Goal: Find specific fact: Find contact information

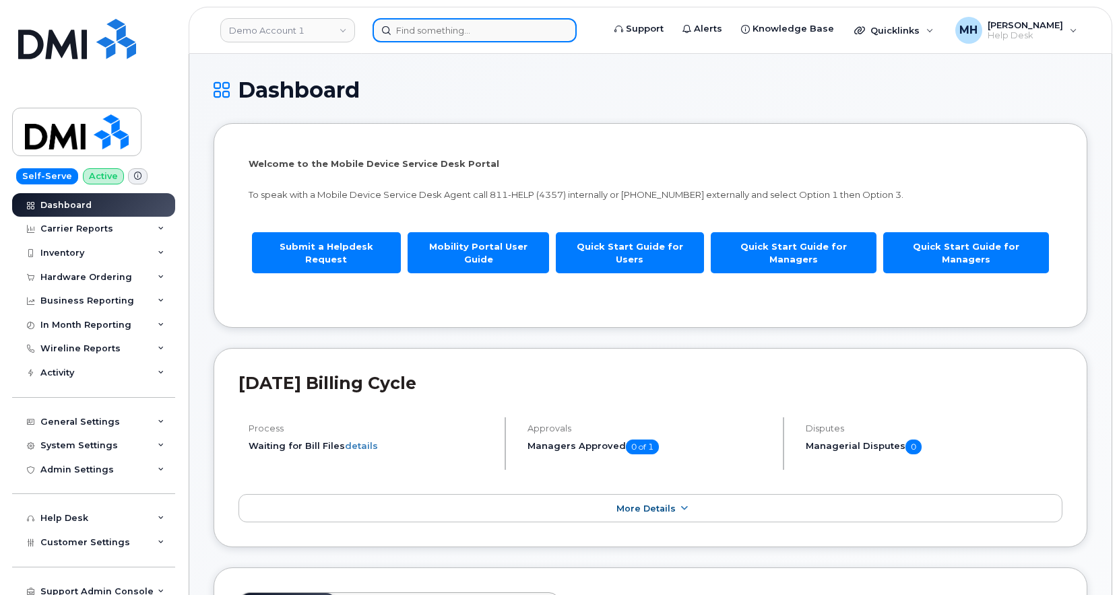
click at [509, 23] on input at bounding box center [474, 30] width 204 height 24
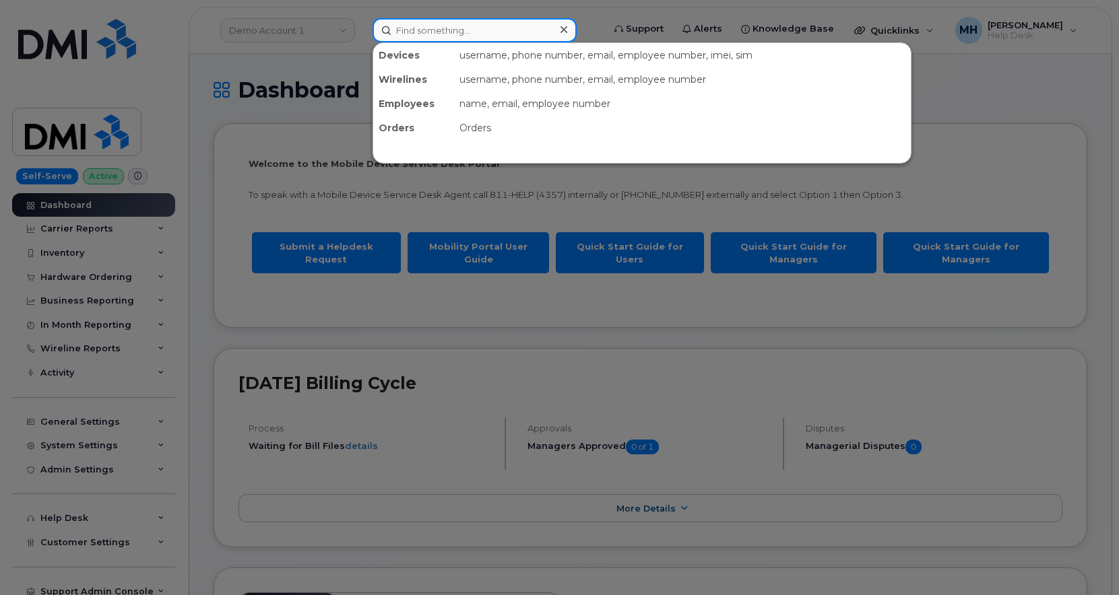
paste input "35602948057192"
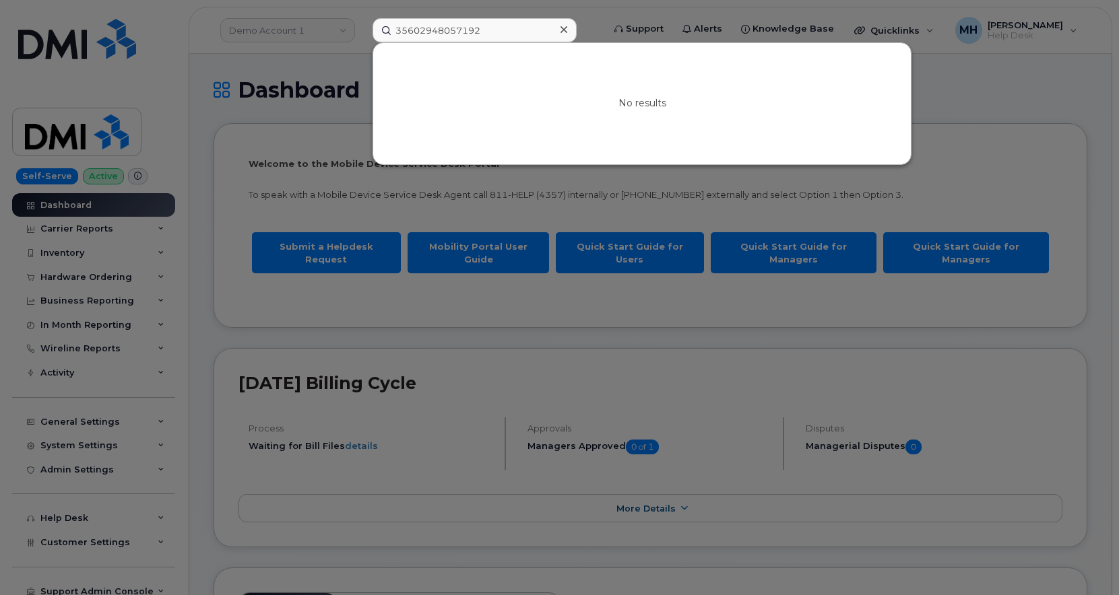
click at [326, 106] on div at bounding box center [559, 297] width 1119 height 595
click at [488, 28] on input "35602948057192" at bounding box center [474, 30] width 204 height 24
click at [469, 29] on input "35602948057192" at bounding box center [474, 30] width 204 height 24
click at [467, 31] on input "35602948057192" at bounding box center [474, 30] width 204 height 24
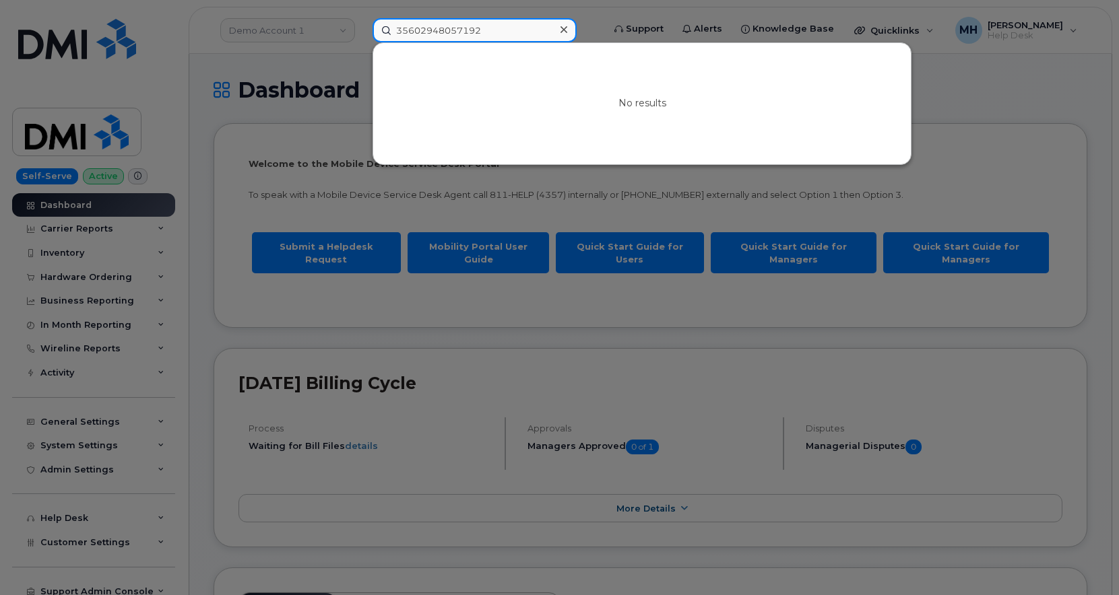
paste input "[PHONE_NUMBER]"
click at [467, 31] on input "[PHONE_NUMBER]" at bounding box center [474, 30] width 204 height 24
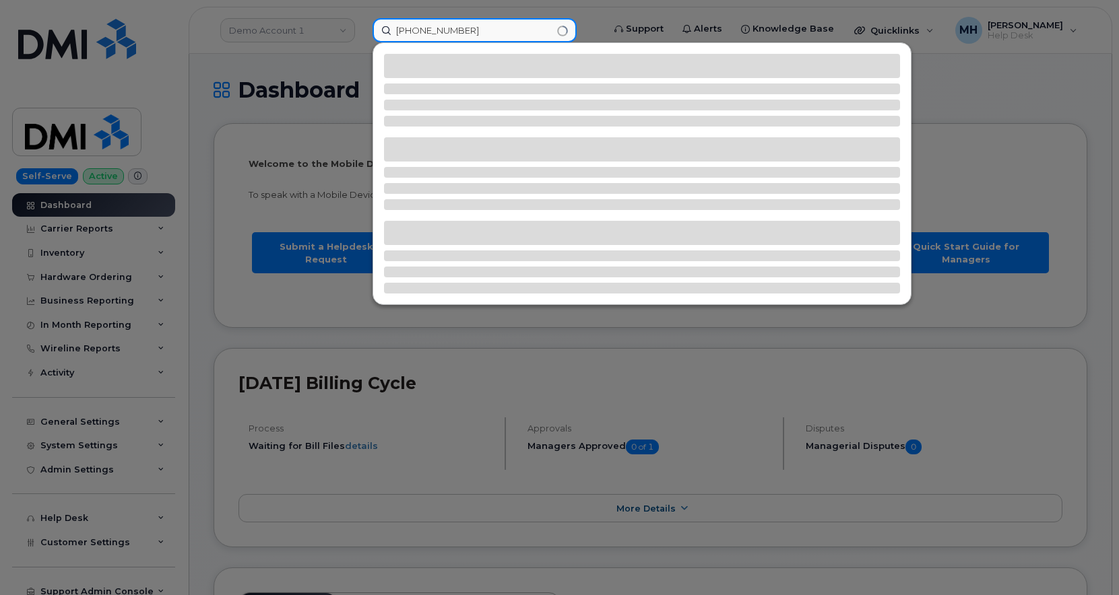
type input "[PHONE_NUMBER]"
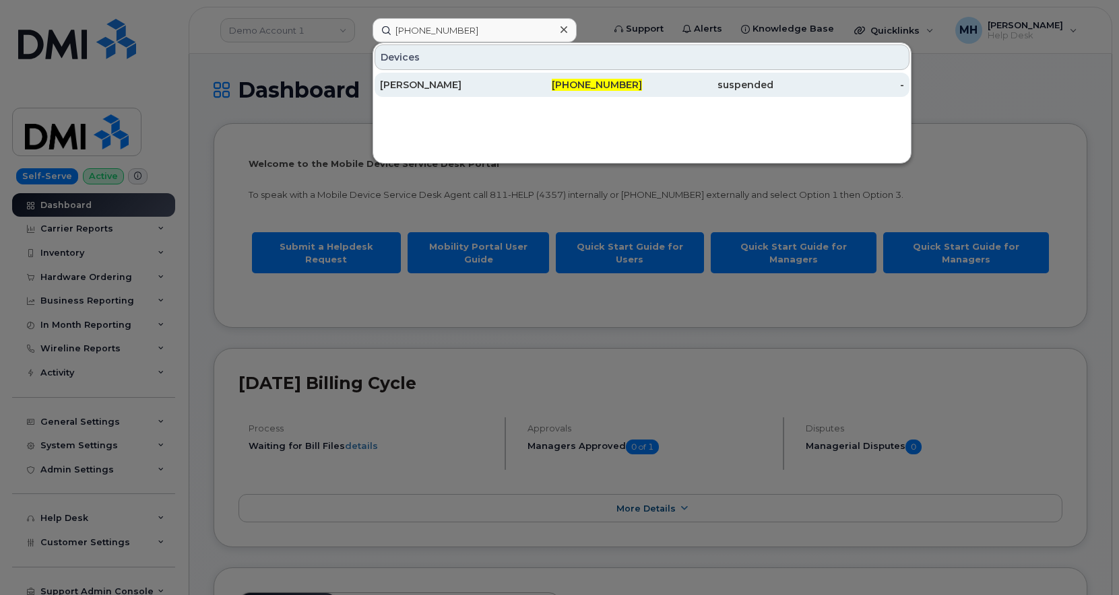
click at [463, 85] on div "[PERSON_NAME]" at bounding box center [445, 84] width 131 height 13
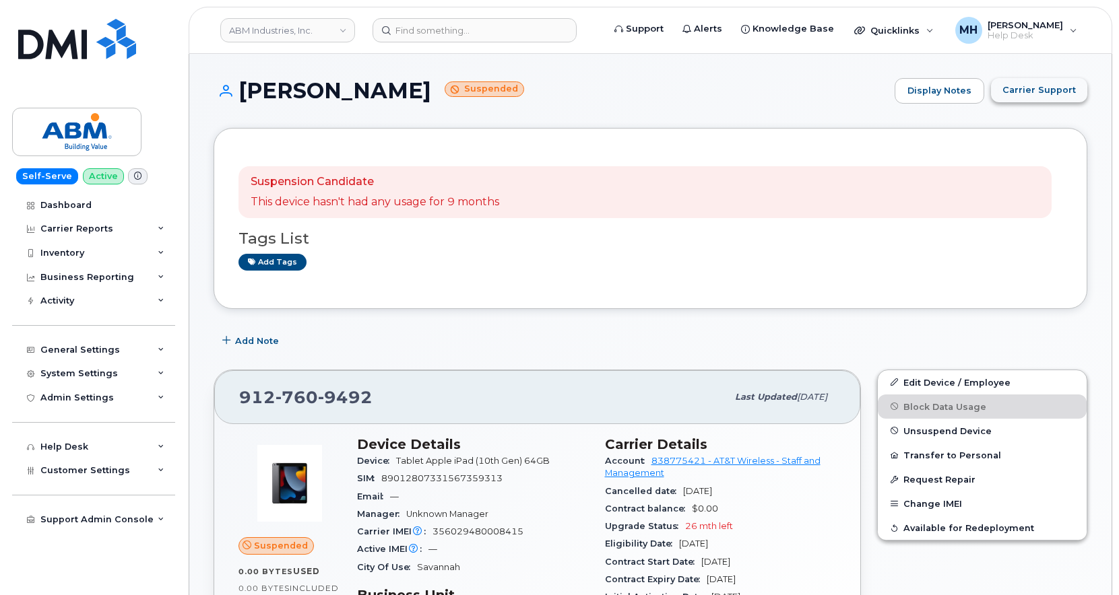
click at [1038, 96] on span "Carrier Support" at bounding box center [1038, 90] width 73 height 13
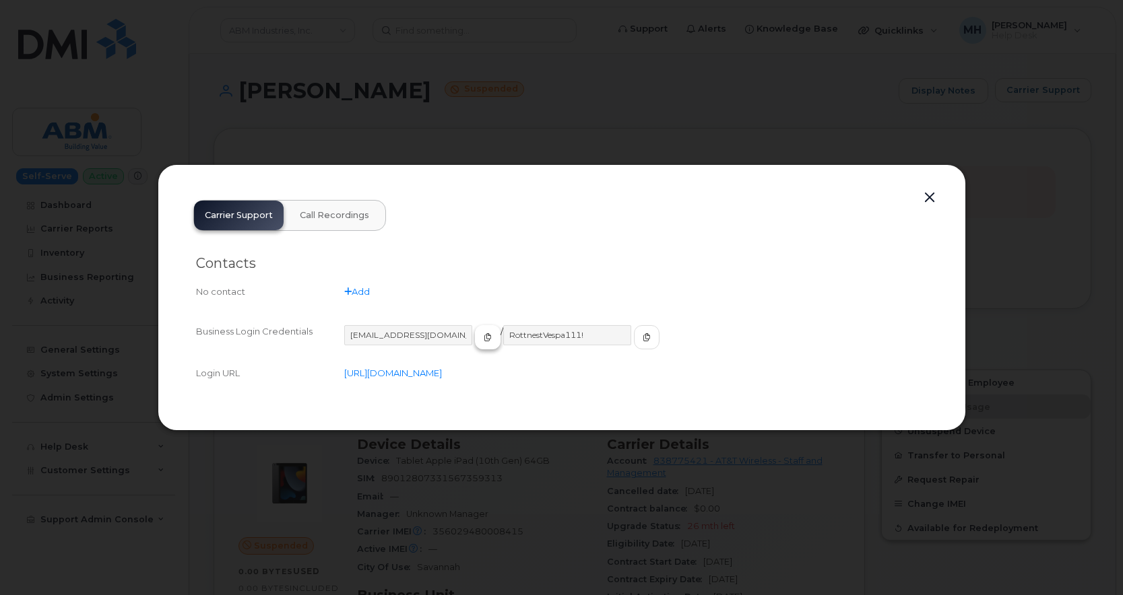
click at [475, 337] on button "button" at bounding box center [488, 337] width 26 height 24
click at [634, 343] on button "button" at bounding box center [647, 337] width 26 height 24
click at [1082, 183] on div at bounding box center [561, 297] width 1123 height 595
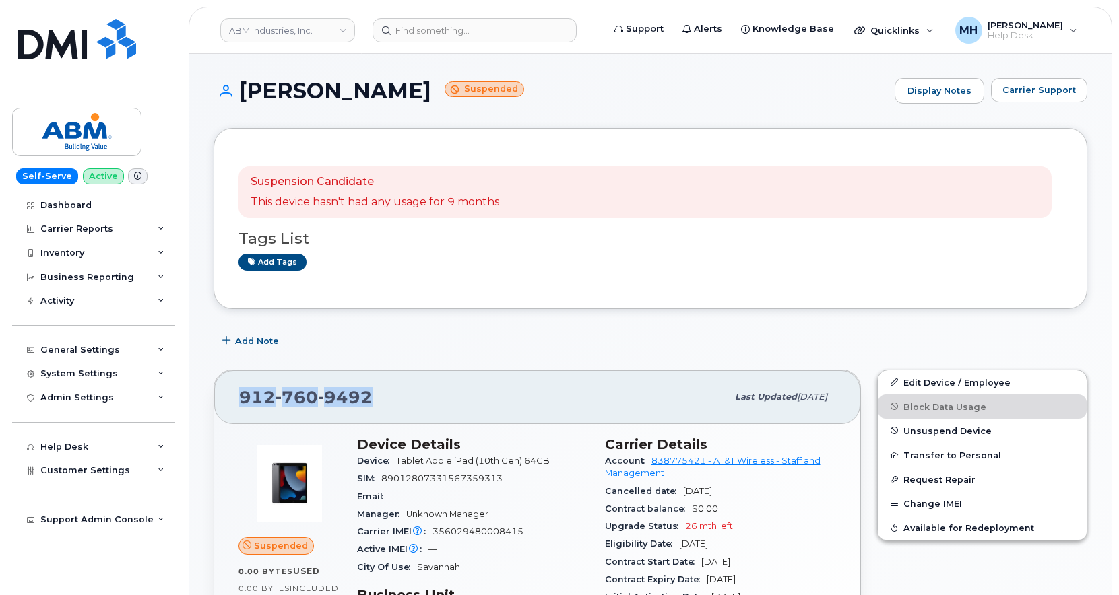
drag, startPoint x: 385, startPoint y: 394, endPoint x: 226, endPoint y: 397, distance: 159.0
click at [226, 397] on div "912 760 9492 Last updated Aug 04, 2025" at bounding box center [537, 397] width 646 height 54
copy span "912 760 9492"
click at [487, 21] on input at bounding box center [474, 30] width 204 height 24
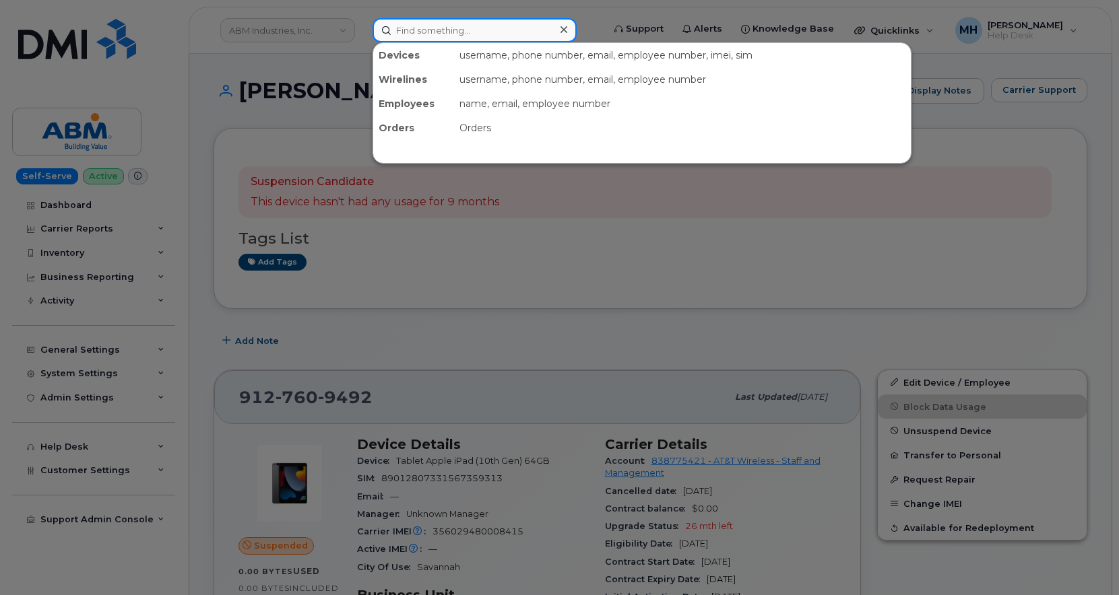
paste input "35602948057192"
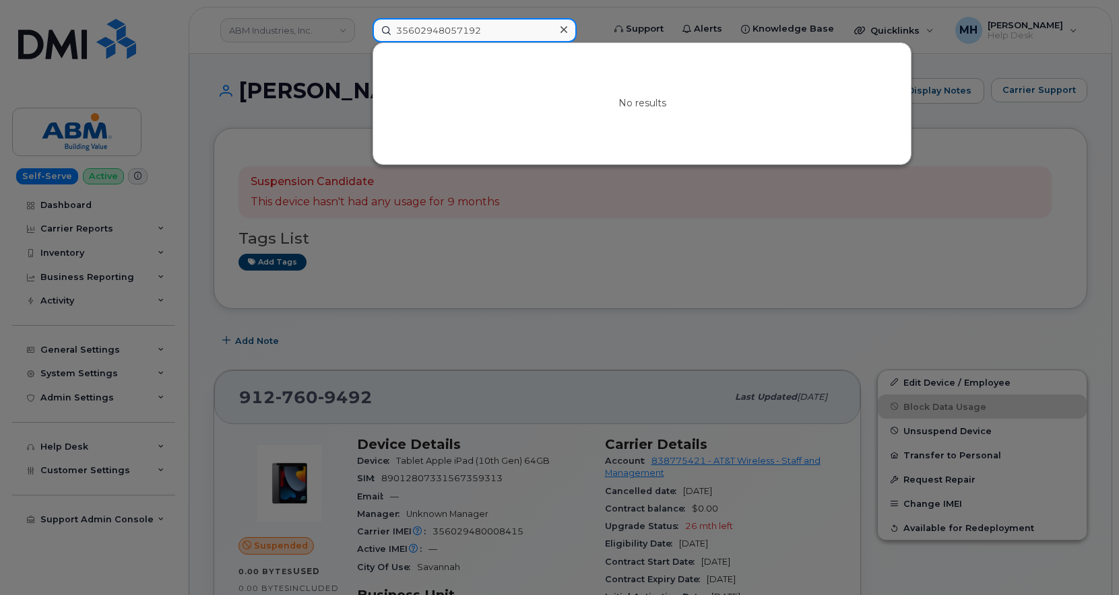
type input "35602948057192"
